Goal: Entertainment & Leisure: Browse casually

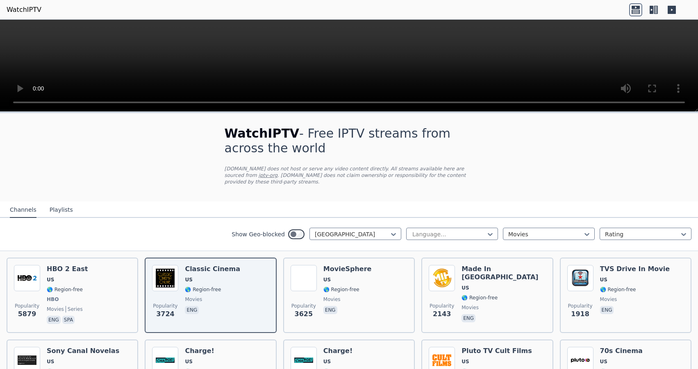
scroll to position [207, 0]
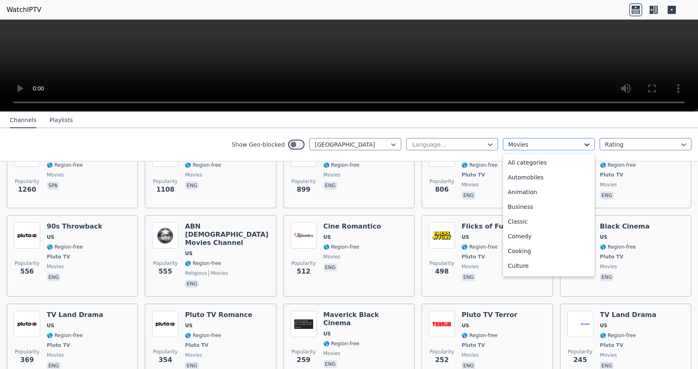
click at [585, 146] on icon at bounding box center [587, 144] width 5 height 3
click at [536, 224] on div "Classic" at bounding box center [549, 221] width 92 height 15
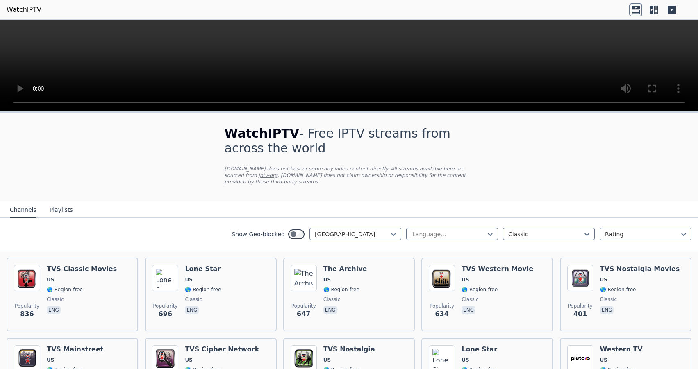
click at [52, 203] on button "Playlists" at bounding box center [61, 211] width 23 height 16
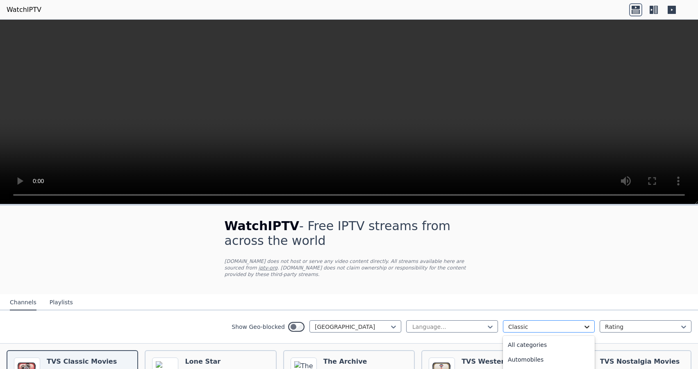
click at [583, 323] on icon at bounding box center [587, 327] width 8 height 8
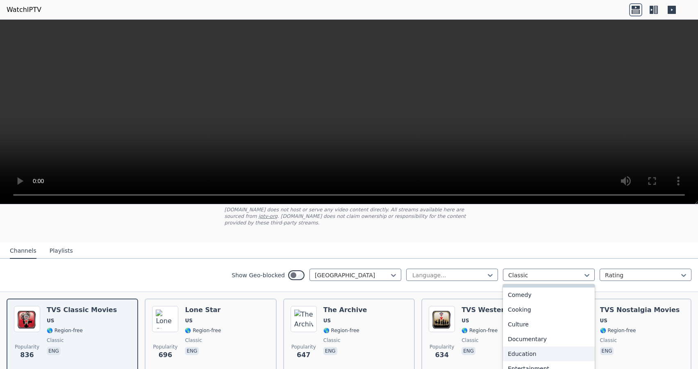
scroll to position [124, 0]
click at [533, 311] on div "Entertainment" at bounding box center [549, 317] width 92 height 15
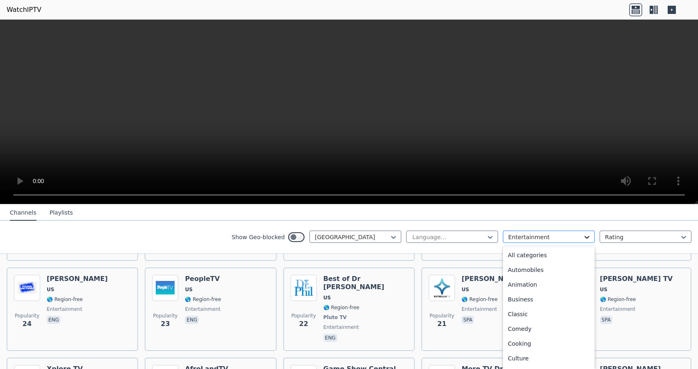
scroll to position [46, 0]
click at [583, 235] on icon at bounding box center [587, 237] width 8 height 8
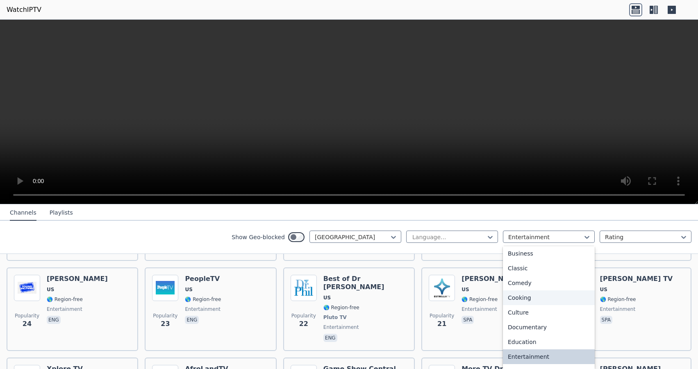
scroll to position [0, 0]
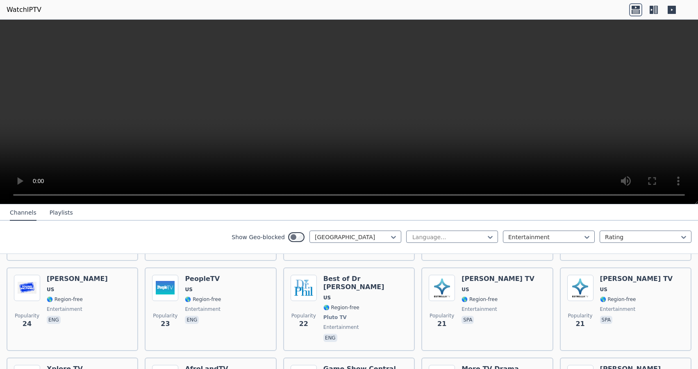
click at [27, 213] on button "Channels" at bounding box center [23, 213] width 27 height 16
click at [27, 214] on button "Channels" at bounding box center [23, 213] width 27 height 16
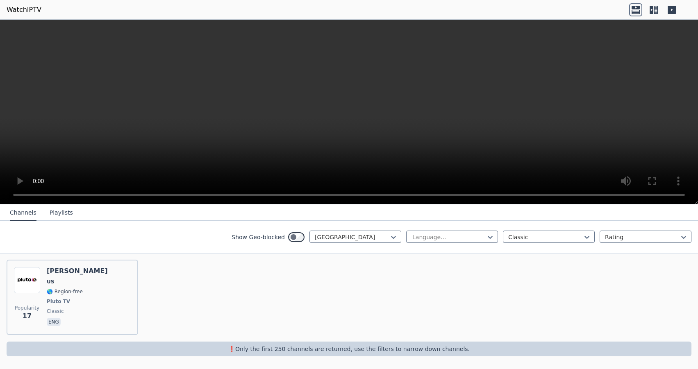
scroll to position [657, 0]
